Goal: Information Seeking & Learning: Learn about a topic

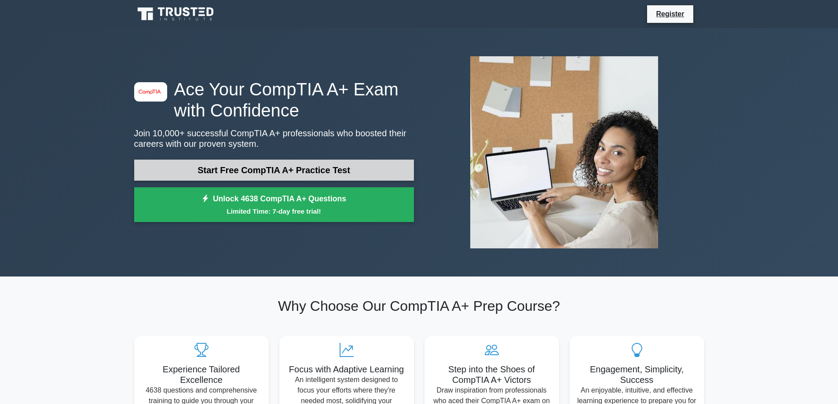
click at [229, 165] on link "Start Free CompTIA A+ Practice Test" at bounding box center [274, 170] width 280 height 21
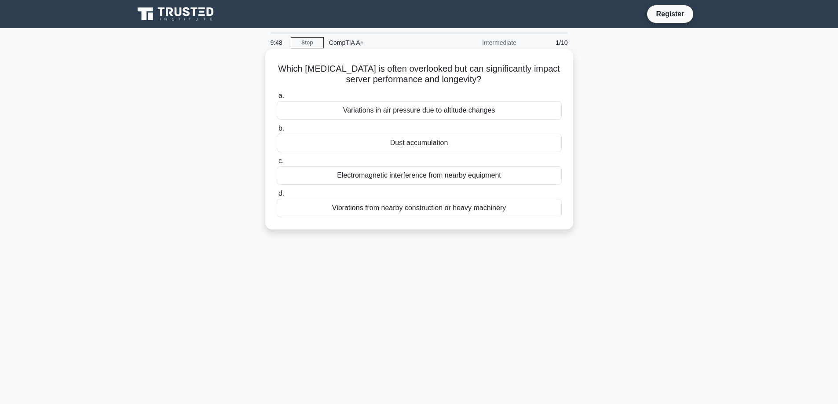
click at [459, 174] on div "Electromagnetic interference from nearby equipment" at bounding box center [419, 175] width 285 height 18
click at [277, 164] on input "c. Electromagnetic interference from nearby equipment" at bounding box center [277, 161] width 0 height 6
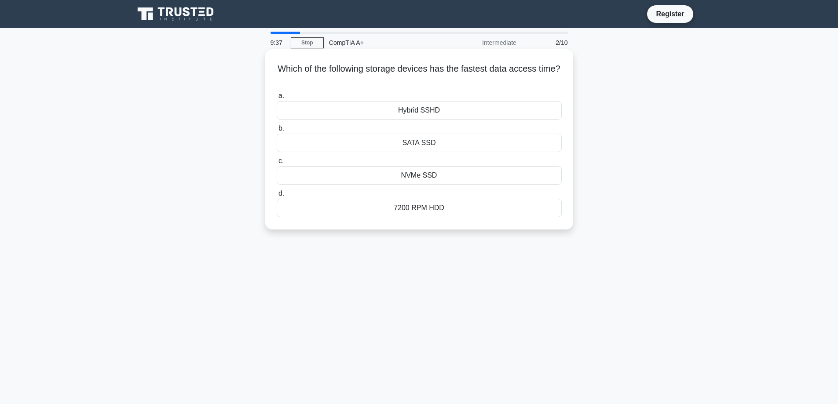
click at [454, 176] on div "NVMe SSD" at bounding box center [419, 175] width 285 height 18
click at [277, 164] on input "c. NVMe SSD" at bounding box center [277, 161] width 0 height 6
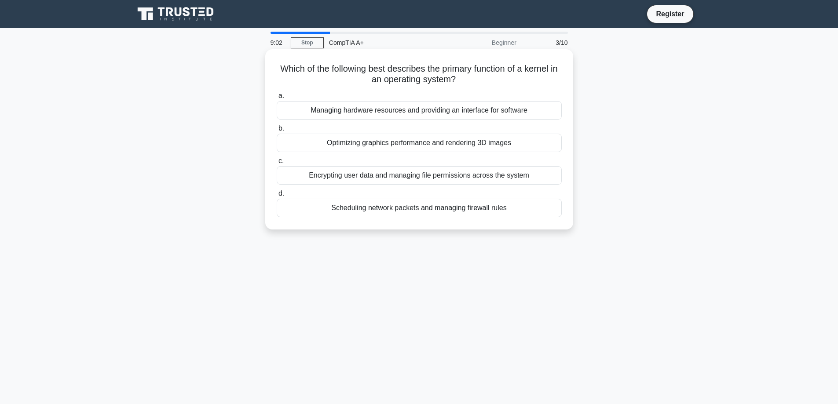
click at [544, 114] on div "Managing hardware resources and providing an interface for software" at bounding box center [419, 110] width 285 height 18
click at [277, 99] on input "a. Managing hardware resources and providing an interface for software" at bounding box center [277, 96] width 0 height 6
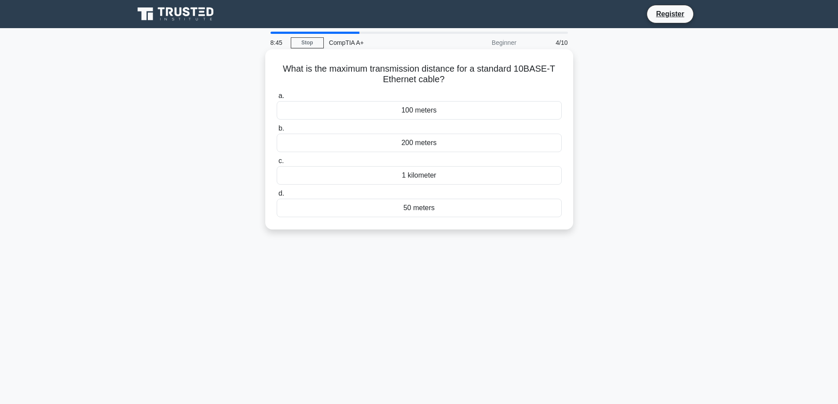
click at [471, 146] on div "200 meters" at bounding box center [419, 143] width 285 height 18
click at [277, 132] on input "b. 200 meters" at bounding box center [277, 129] width 0 height 6
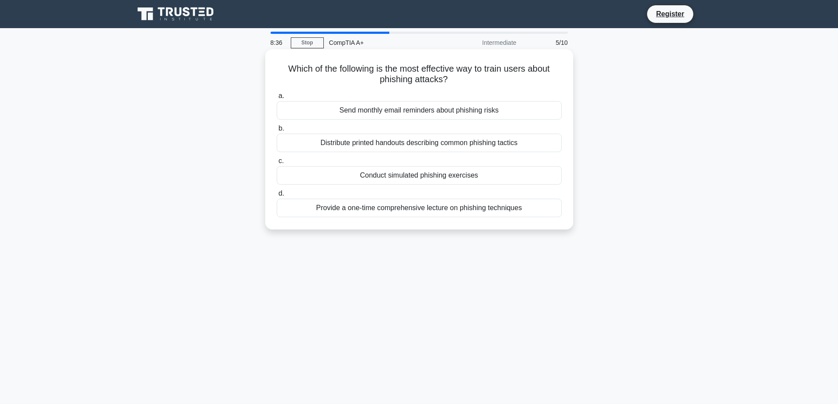
click at [502, 174] on div "Conduct simulated phishing exercises" at bounding box center [419, 175] width 285 height 18
click at [277, 164] on input "c. Conduct simulated phishing exercises" at bounding box center [277, 161] width 0 height 6
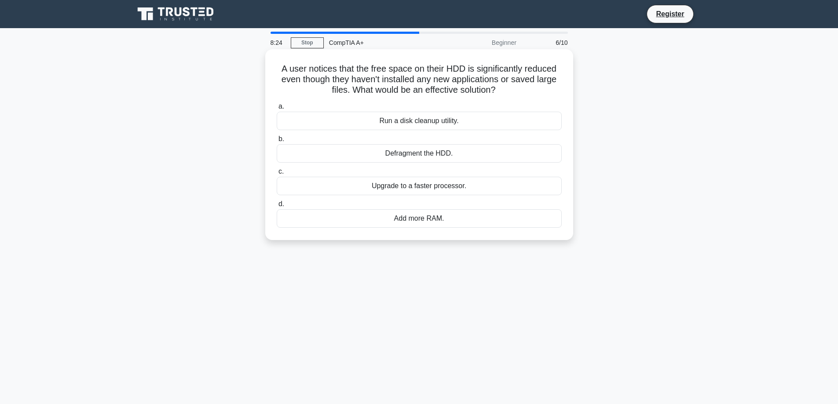
click at [466, 118] on div "Run a disk cleanup utility." at bounding box center [419, 121] width 285 height 18
click at [277, 110] on input "a. Run a disk cleanup utility." at bounding box center [277, 107] width 0 height 6
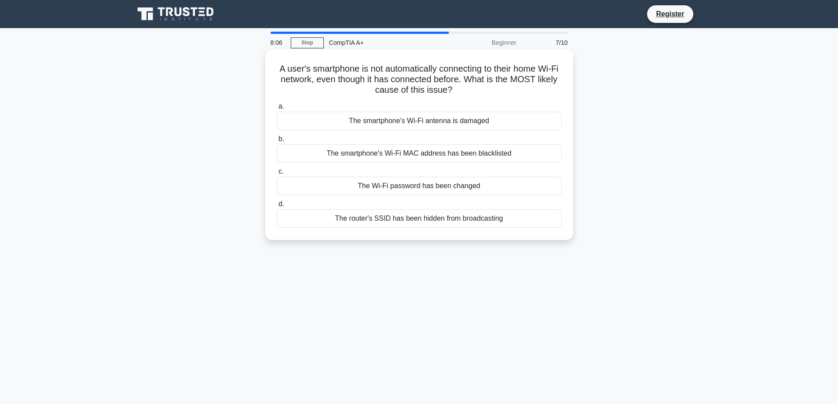
click at [481, 187] on div "The Wi-Fi password has been changed" at bounding box center [419, 186] width 285 height 18
click at [277, 175] on input "c. The Wi-Fi password has been changed" at bounding box center [277, 172] width 0 height 6
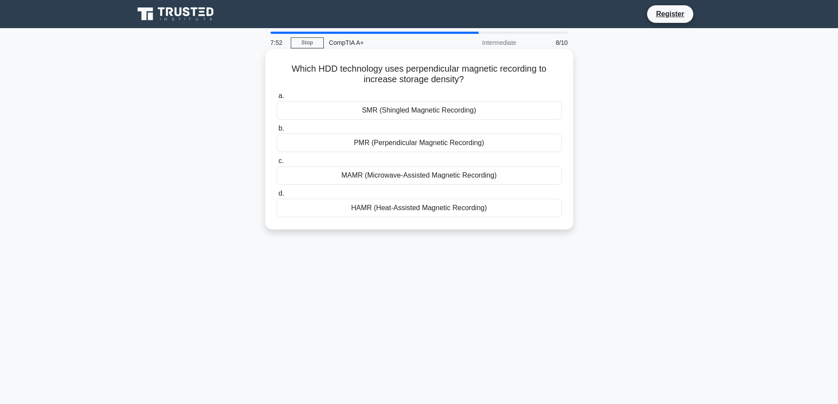
click at [492, 145] on div "PMR (Perpendicular Magnetic Recording)" at bounding box center [419, 143] width 285 height 18
click at [277, 132] on input "b. PMR (Perpendicular Magnetic Recording)" at bounding box center [277, 129] width 0 height 6
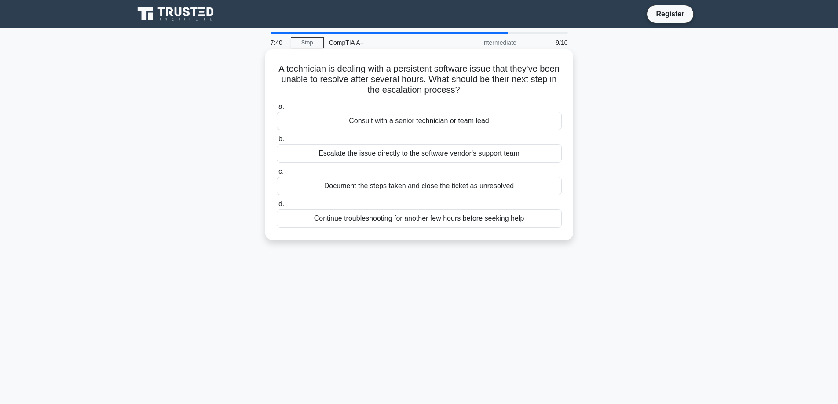
click at [500, 122] on div "Consult with a senior technician or team lead" at bounding box center [419, 121] width 285 height 18
click at [277, 110] on input "a. Consult with a senior technician or team lead" at bounding box center [277, 107] width 0 height 6
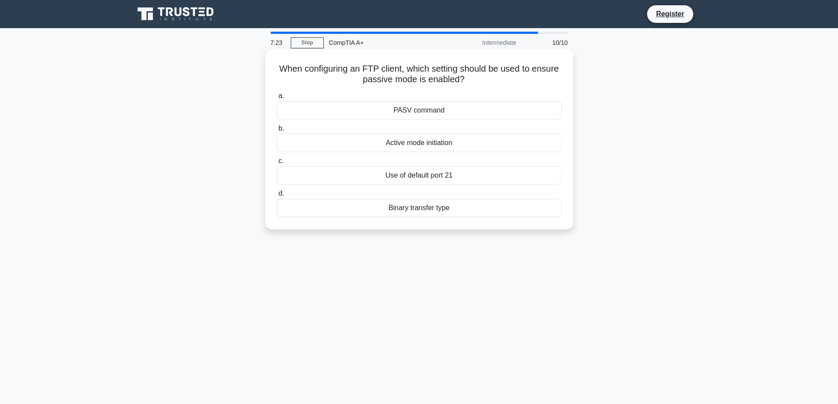
click at [497, 115] on div "PASV command" at bounding box center [419, 110] width 285 height 18
click at [277, 99] on input "a. PASV command" at bounding box center [277, 96] width 0 height 6
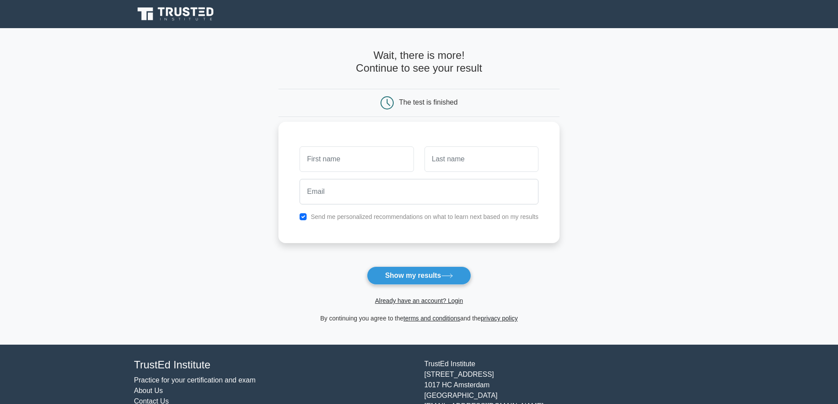
click at [421, 219] on label "Send me personalized recommendations on what to learn next based on my results" at bounding box center [425, 216] width 228 height 7
click at [311, 218] on div "Send me personalized recommendations on what to learn next based on my results" at bounding box center [418, 217] width 249 height 11
click at [304, 218] on input "checkbox" at bounding box center [303, 216] width 7 height 7
checkbox input "false"
click at [419, 278] on button "Show my results" at bounding box center [419, 276] width 104 height 18
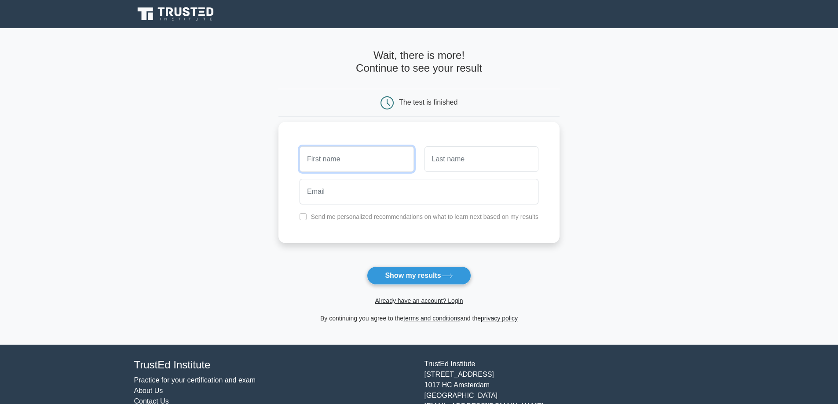
click at [342, 148] on input "text" at bounding box center [357, 159] width 114 height 26
click at [340, 155] on input "text" at bounding box center [357, 159] width 114 height 26
type input "Devin"
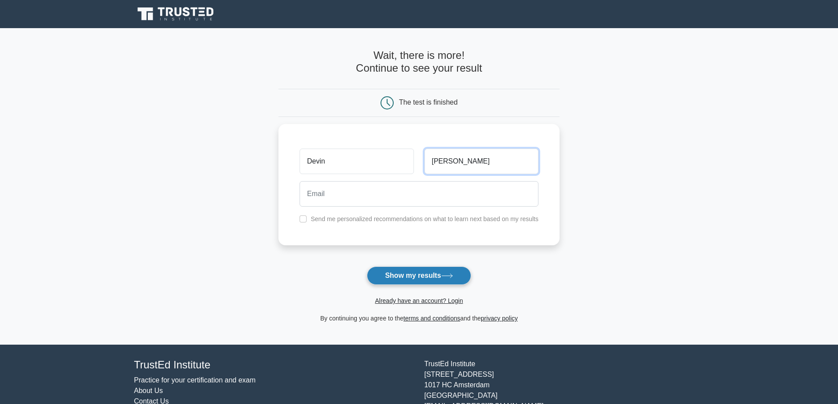
type input "bartlett"
click at [417, 278] on button "Show my results" at bounding box center [419, 276] width 104 height 18
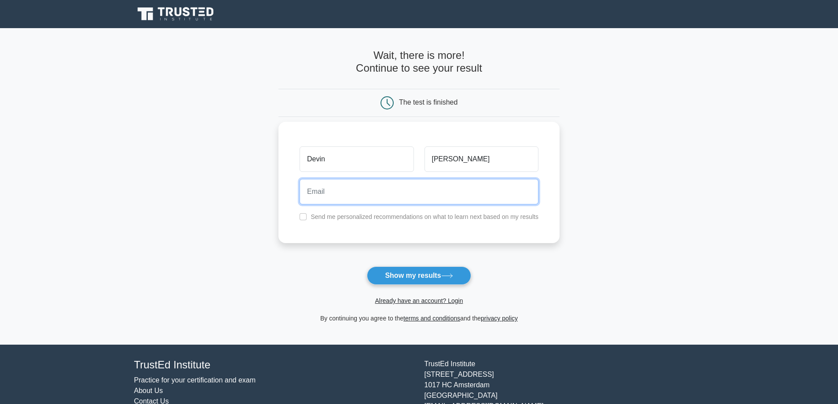
click at [338, 200] on input "email" at bounding box center [419, 192] width 239 height 26
type input "devin.bartlett@argogroupus.com"
click at [367, 267] on button "Show my results" at bounding box center [419, 276] width 104 height 18
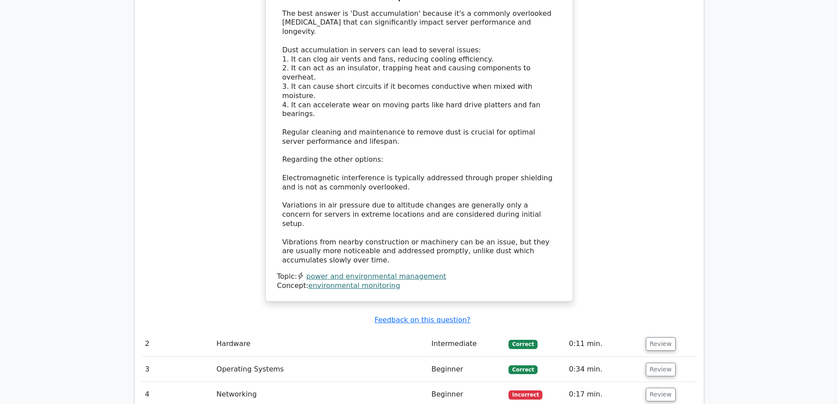
scroll to position [1100, 0]
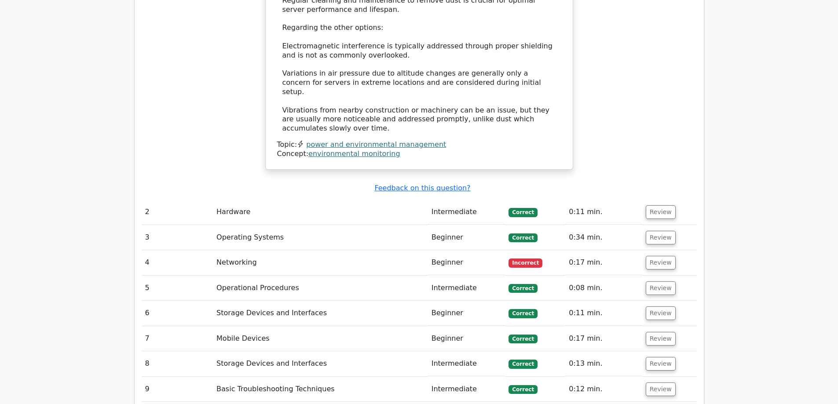
click at [258, 250] on td "Networking" at bounding box center [320, 262] width 215 height 25
click at [657, 256] on button "Review" at bounding box center [661, 263] width 30 height 14
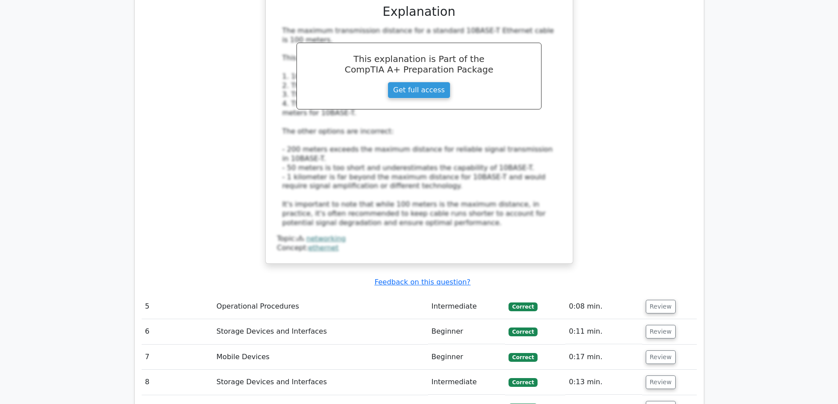
scroll to position [1672, 0]
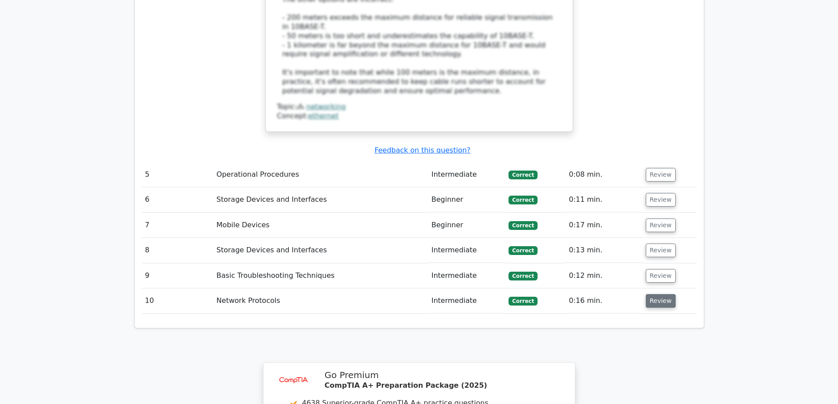
click at [659, 294] on button "Review" at bounding box center [661, 301] width 30 height 14
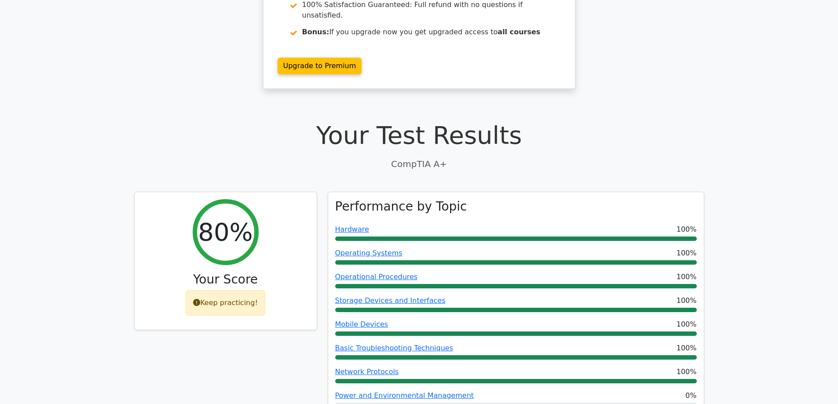
scroll to position [0, 0]
